Goal: Task Accomplishment & Management: Complete application form

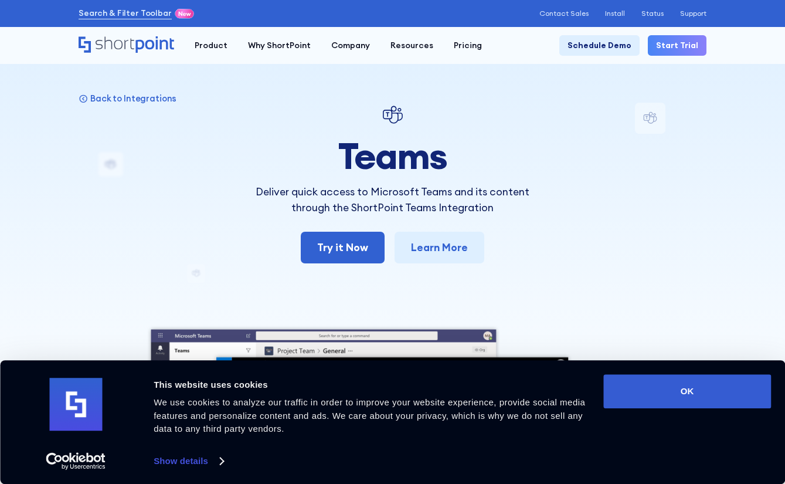
drag, startPoint x: 529, startPoint y: 156, endPoint x: 445, endPoint y: 138, distance: 86.2
click at [445, 138] on h1 "Teams" at bounding box center [393, 155] width 308 height 40
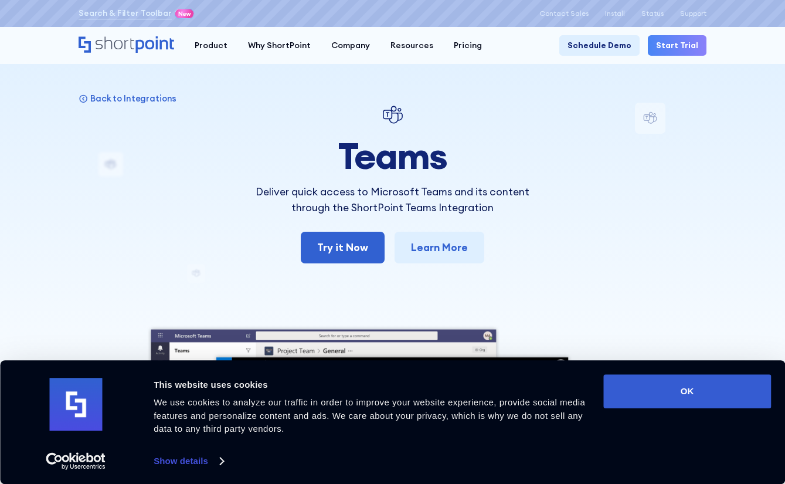
drag, startPoint x: 72, startPoint y: 39, endPoint x: 167, endPoint y: 40, distance: 95.6
click at [167, 40] on div "Product works with SharePoint Microsoft Teams SAP Explore Templates Elements In…" at bounding box center [392, 45] width 785 height 37
drag, startPoint x: 181, startPoint y: 37, endPoint x: 107, endPoint y: 39, distance: 73.9
click at [107, 39] on div "Product works with SharePoint Microsoft Teams SAP Explore Templates Elements In…" at bounding box center [393, 45] width 628 height 21
drag, startPoint x: 92, startPoint y: 33, endPoint x: 171, endPoint y: 40, distance: 79.4
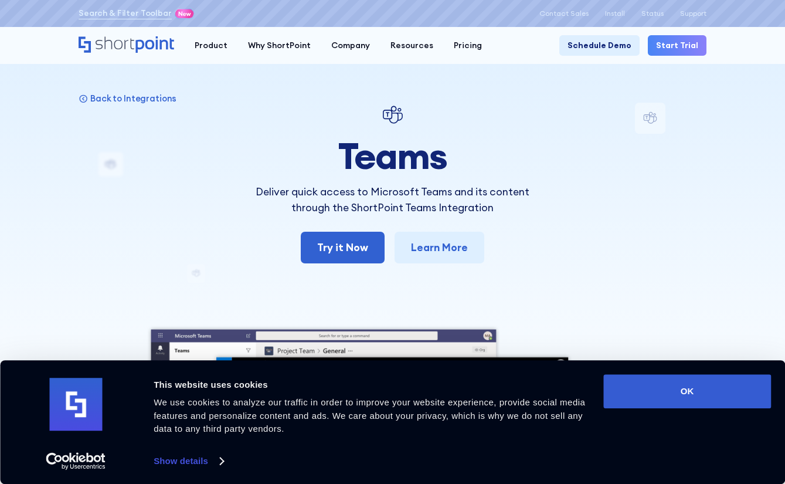
click at [162, 37] on div "Product works with SharePoint Microsoft Teams SAP Explore Templates Elements In…" at bounding box center [392, 45] width 785 height 37
drag, startPoint x: 173, startPoint y: 41, endPoint x: 158, endPoint y: 45, distance: 15.6
click at [171, 40] on icon "Home" at bounding box center [154, 44] width 38 height 16
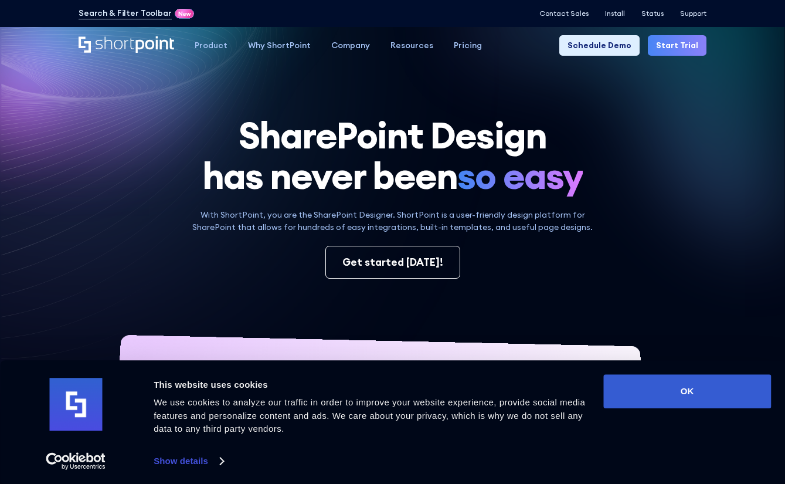
click at [719, 193] on icon at bounding box center [617, 105] width 322 height 288
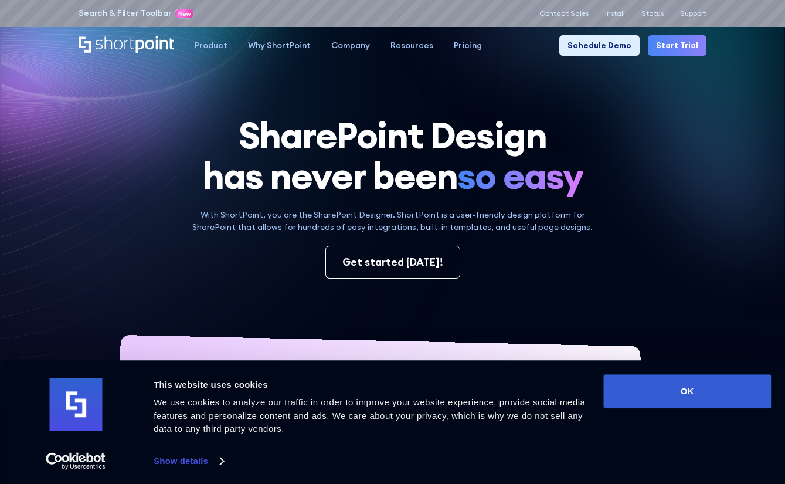
click at [678, 42] on link "Start Trial" at bounding box center [677, 45] width 59 height 21
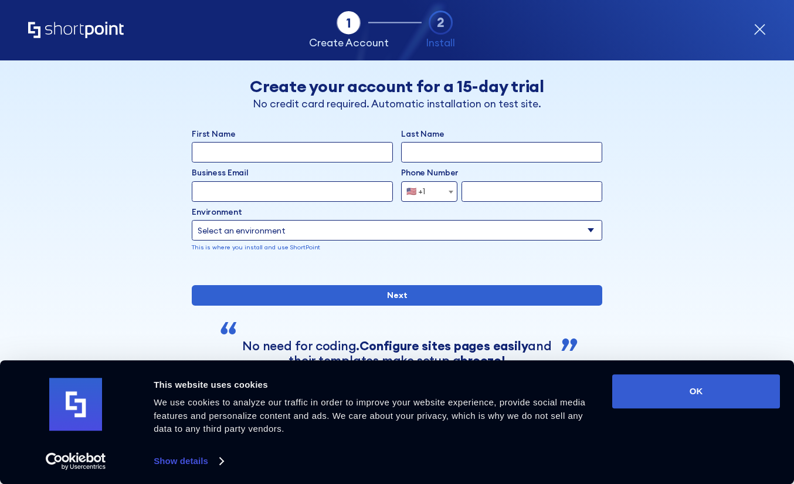
click at [339, 189] on input "Business Email" at bounding box center [292, 191] width 201 height 21
click at [540, 202] on div "First Name Last Name Business Email Invalid Email Address Phone Number Afghanis…" at bounding box center [397, 198] width 410 height 141
drag, startPoint x: 429, startPoint y: 152, endPoint x: 433, endPoint y: 159, distance: 8.5
click at [431, 155] on input "Last Name" at bounding box center [501, 152] width 201 height 21
type input "Lee"
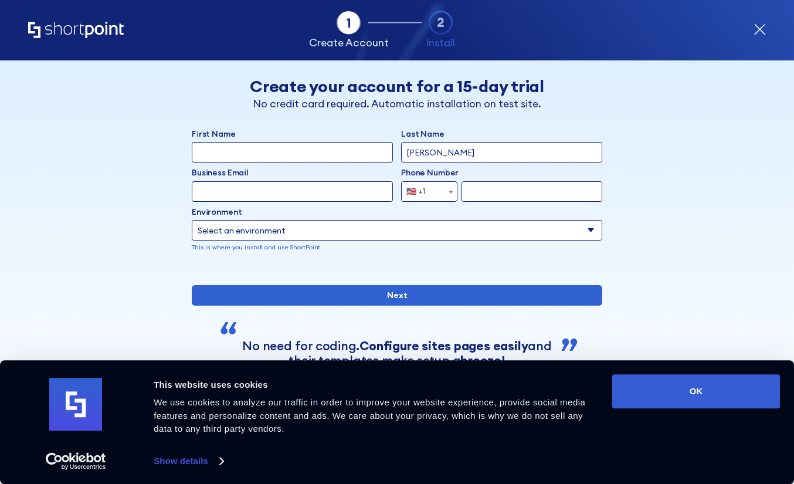
click at [306, 144] on input "First Name" at bounding box center [292, 152] width 201 height 21
click at [273, 140] on div "First Name" at bounding box center [292, 145] width 201 height 35
click at [267, 148] on input "First Name" at bounding box center [292, 152] width 201 height 21
paste input "jiaqi"
type input "jiaqi"
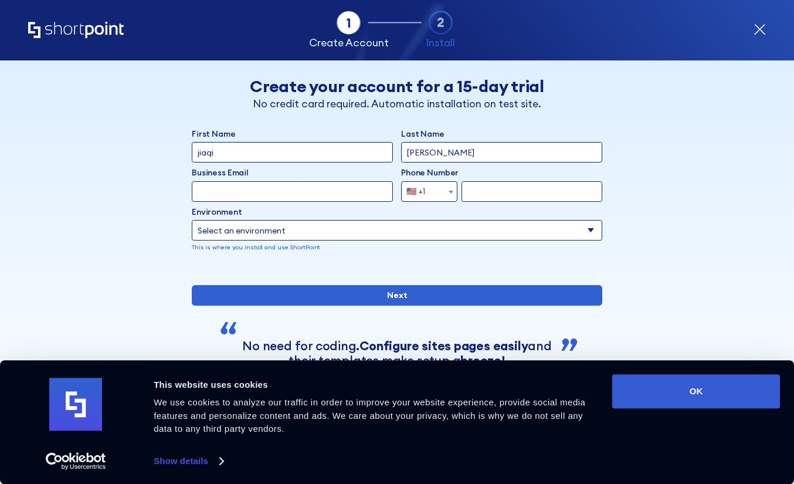
click at [321, 191] on input "Business Email" at bounding box center [292, 191] width 201 height 21
type input "mingjielee020@gmail.com"
click at [486, 198] on input "form" at bounding box center [531, 191] width 141 height 21
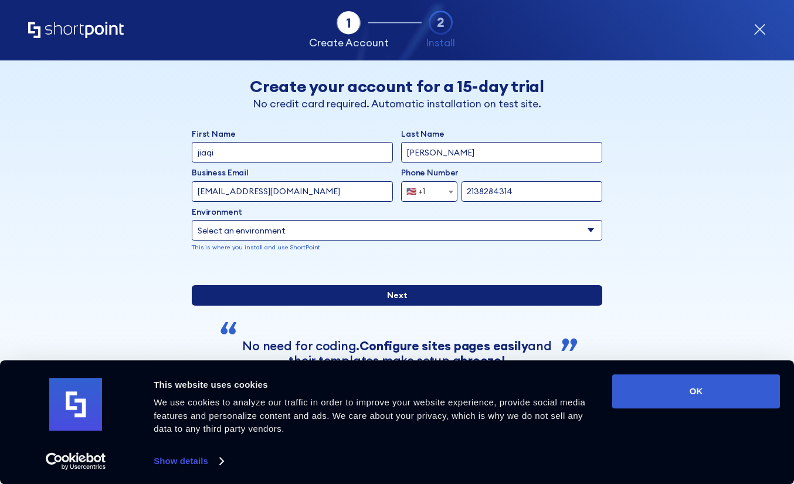
type input "2138284314"
click at [393, 305] on input "Next" at bounding box center [397, 295] width 410 height 21
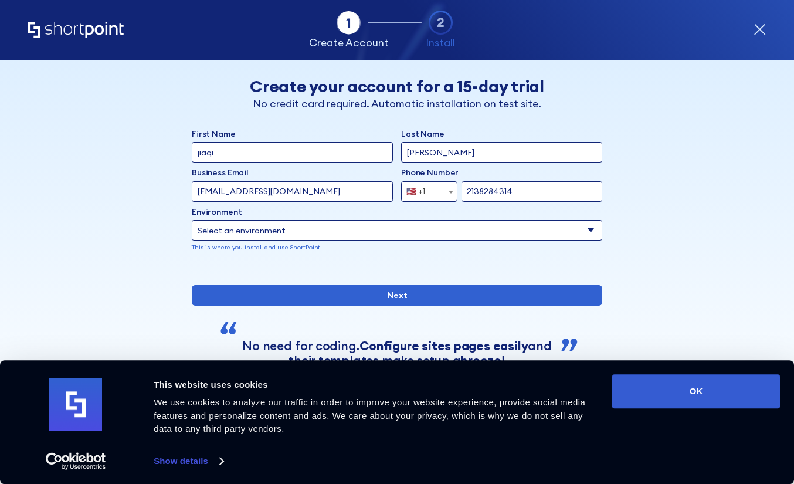
click at [460, 230] on select "Select an environment Microsoft 365 SharePoint Online SharePoint 2019 (On-Premi…" at bounding box center [397, 230] width 410 height 21
drag, startPoint x: 259, startPoint y: 222, endPoint x: 255, endPoint y: 229, distance: 8.4
click at [259, 222] on select "Select an environment Microsoft 365 SharePoint Online SharePoint 2019 (On-Premi…" at bounding box center [397, 230] width 410 height 21
select select "Microsoft 365"
click at [192, 220] on select "Select an environment Microsoft 365 SharePoint Online SharePoint 2019 (On-Premi…" at bounding box center [397, 230] width 410 height 21
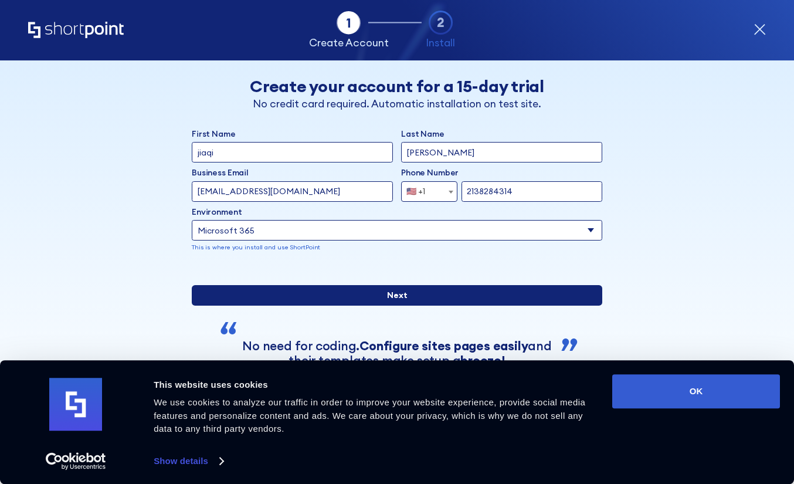
drag, startPoint x: 312, startPoint y: 323, endPoint x: 311, endPoint y: 333, distance: 10.0
click at [312, 324] on div "First Name jiaqi Last Name Lee Business Email Invalid Email Address mingjielee0…" at bounding box center [397, 270] width 410 height 284
click at [311, 305] on input "Next" at bounding box center [397, 295] width 410 height 21
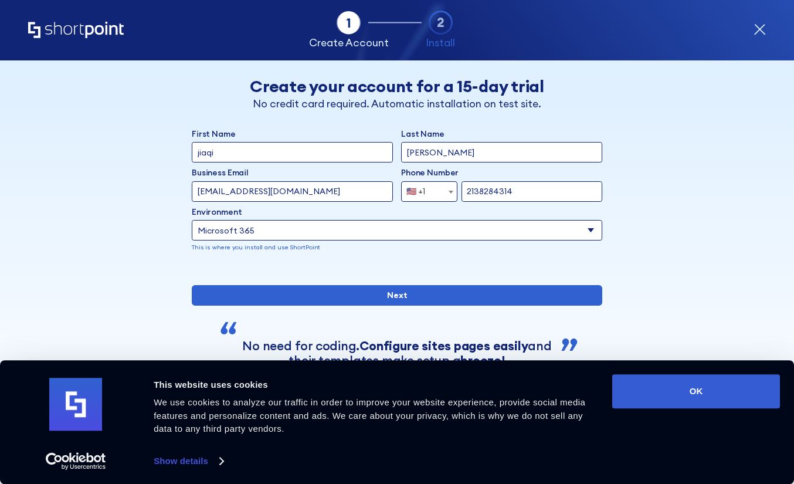
click at [341, 196] on input "mingjielee020@gmail.com" at bounding box center [292, 191] width 201 height 21
